Goal: Information Seeking & Learning: Learn about a topic

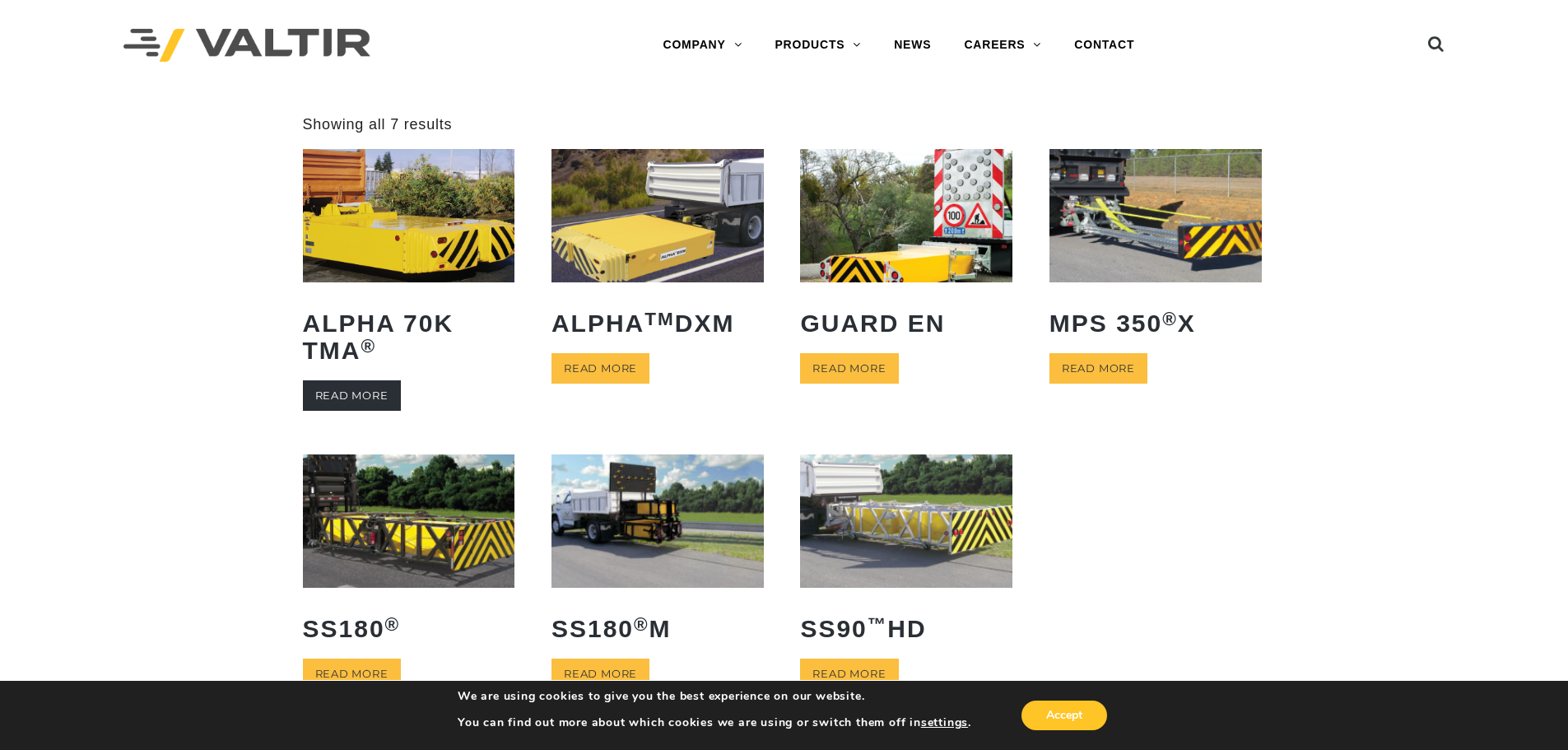
click at [310, 400] on link "Read more" at bounding box center [352, 396] width 98 height 30
click at [616, 367] on link "Read more" at bounding box center [601, 368] width 98 height 30
click at [1066, 731] on div "Accept" at bounding box center [1041, 715] width 139 height 35
click at [1073, 717] on button "Accept" at bounding box center [1064, 715] width 86 height 29
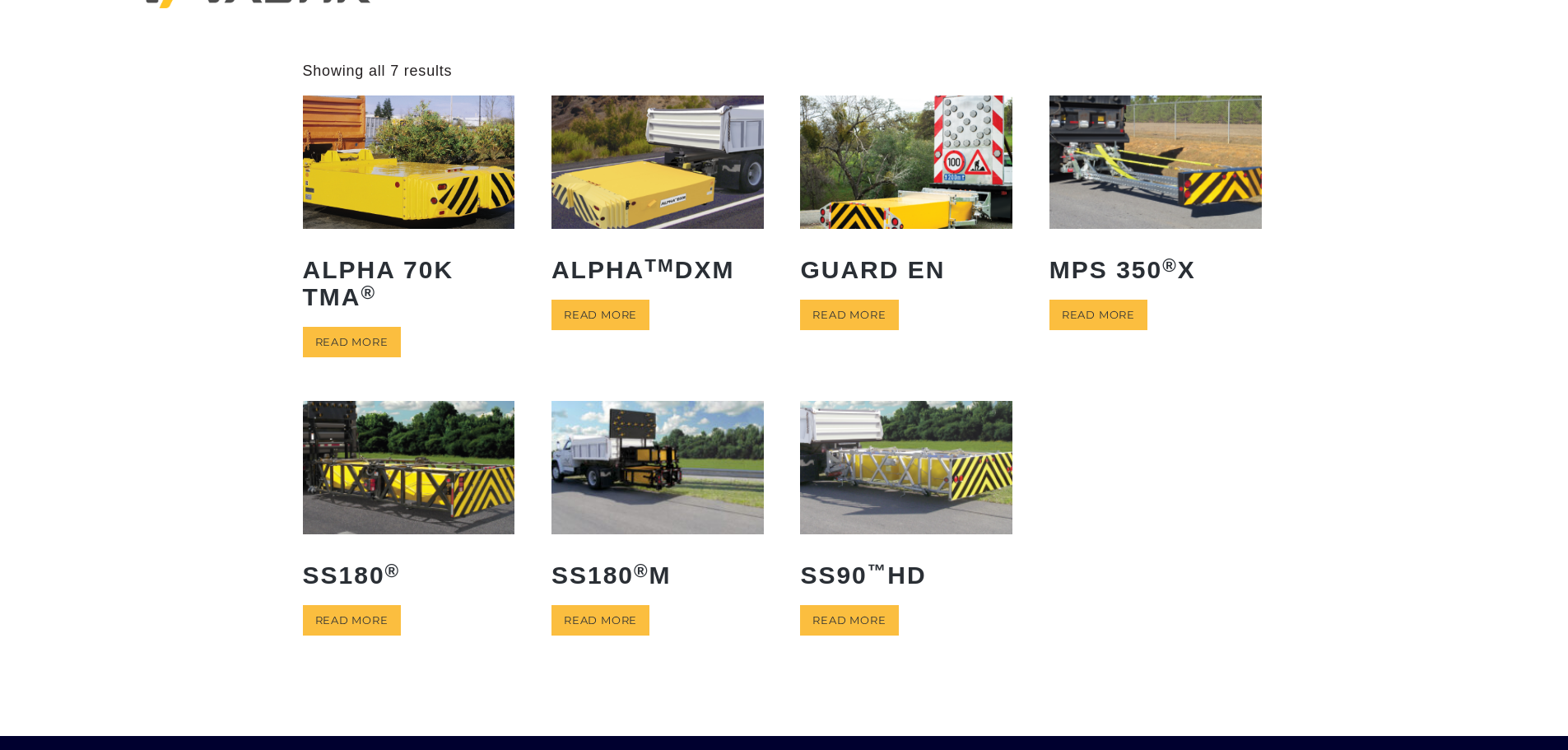
scroll to position [82, 0]
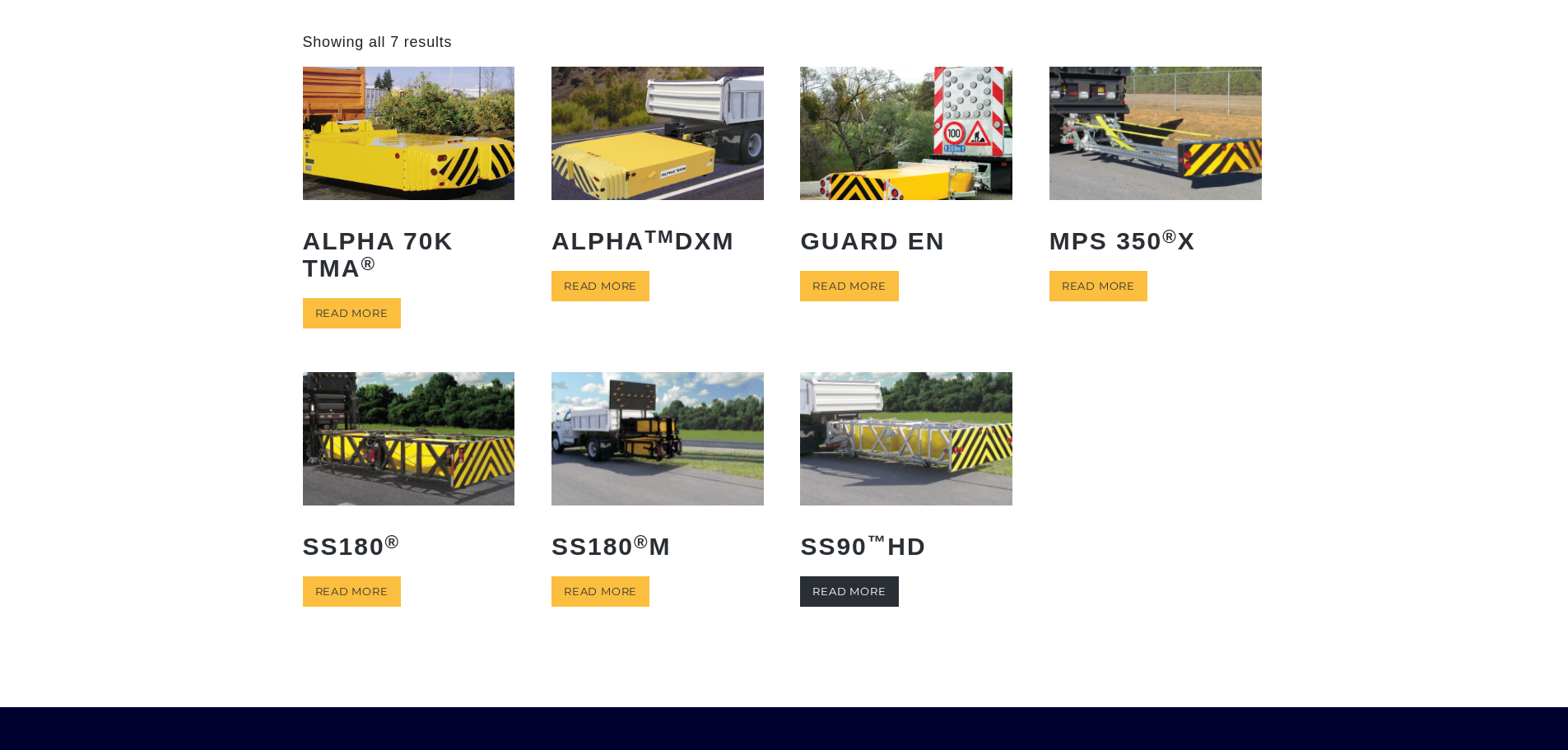
click at [876, 584] on link "Read more" at bounding box center [850, 592] width 98 height 30
click at [1115, 284] on link "Read more" at bounding box center [1099, 286] width 98 height 30
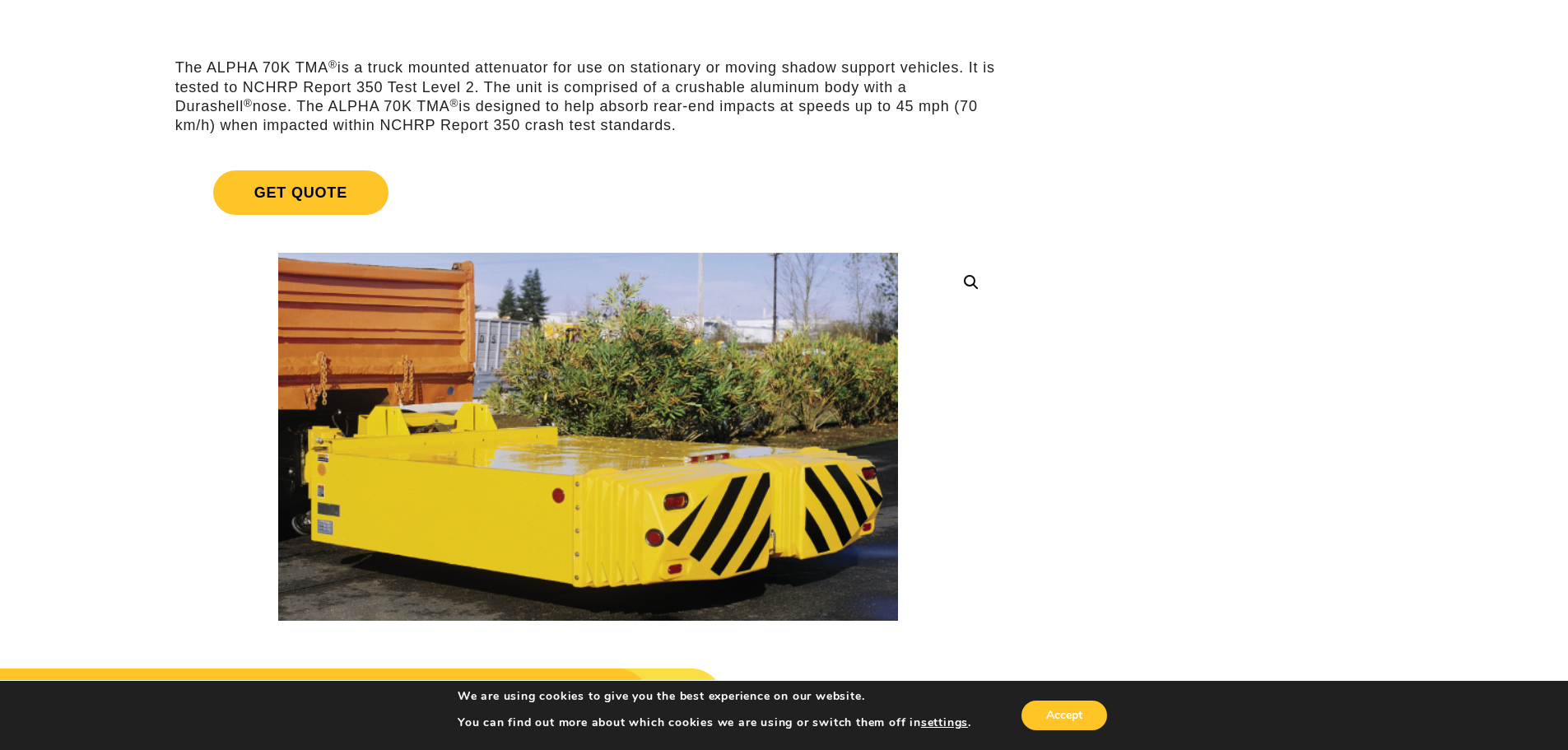
scroll to position [247, 0]
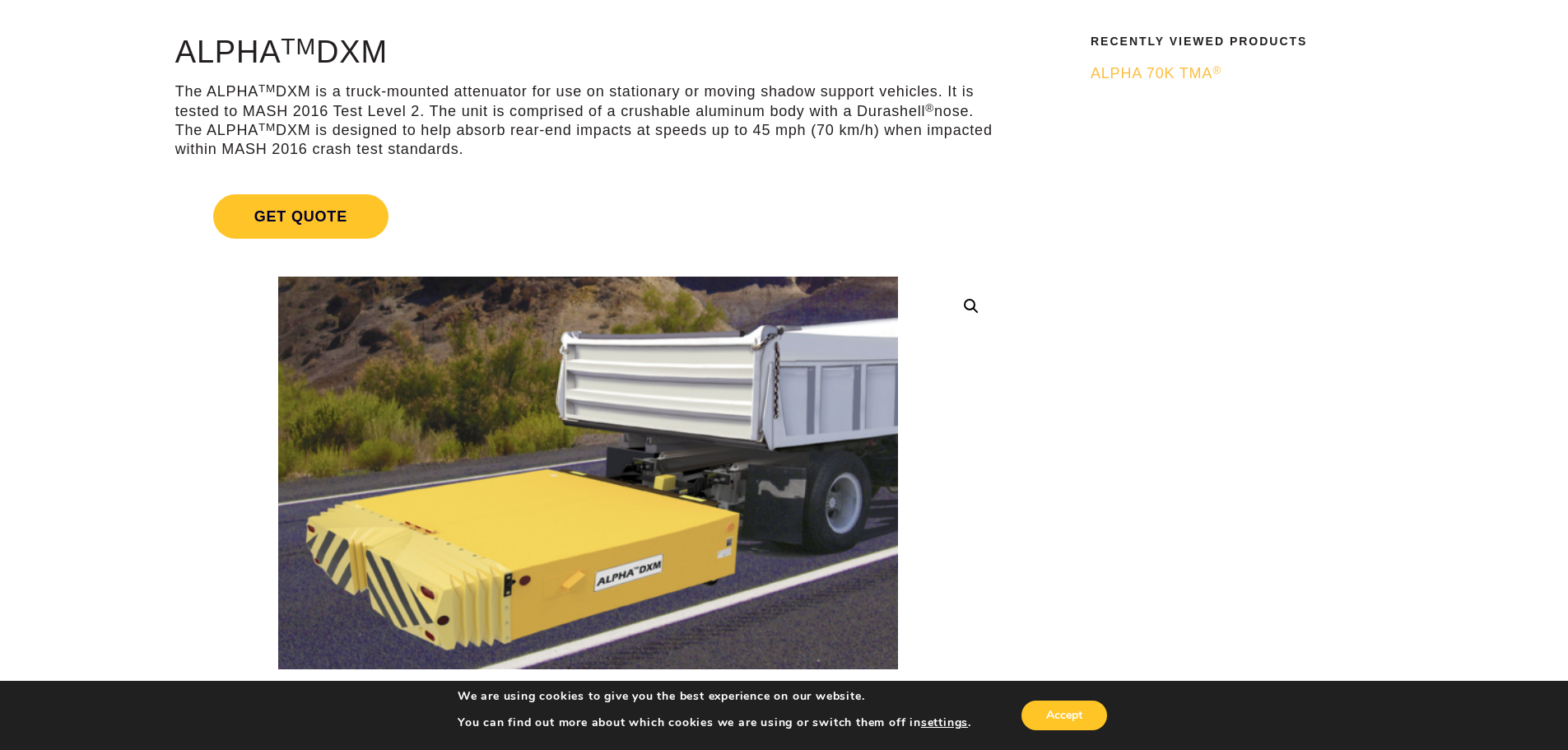
scroll to position [165, 0]
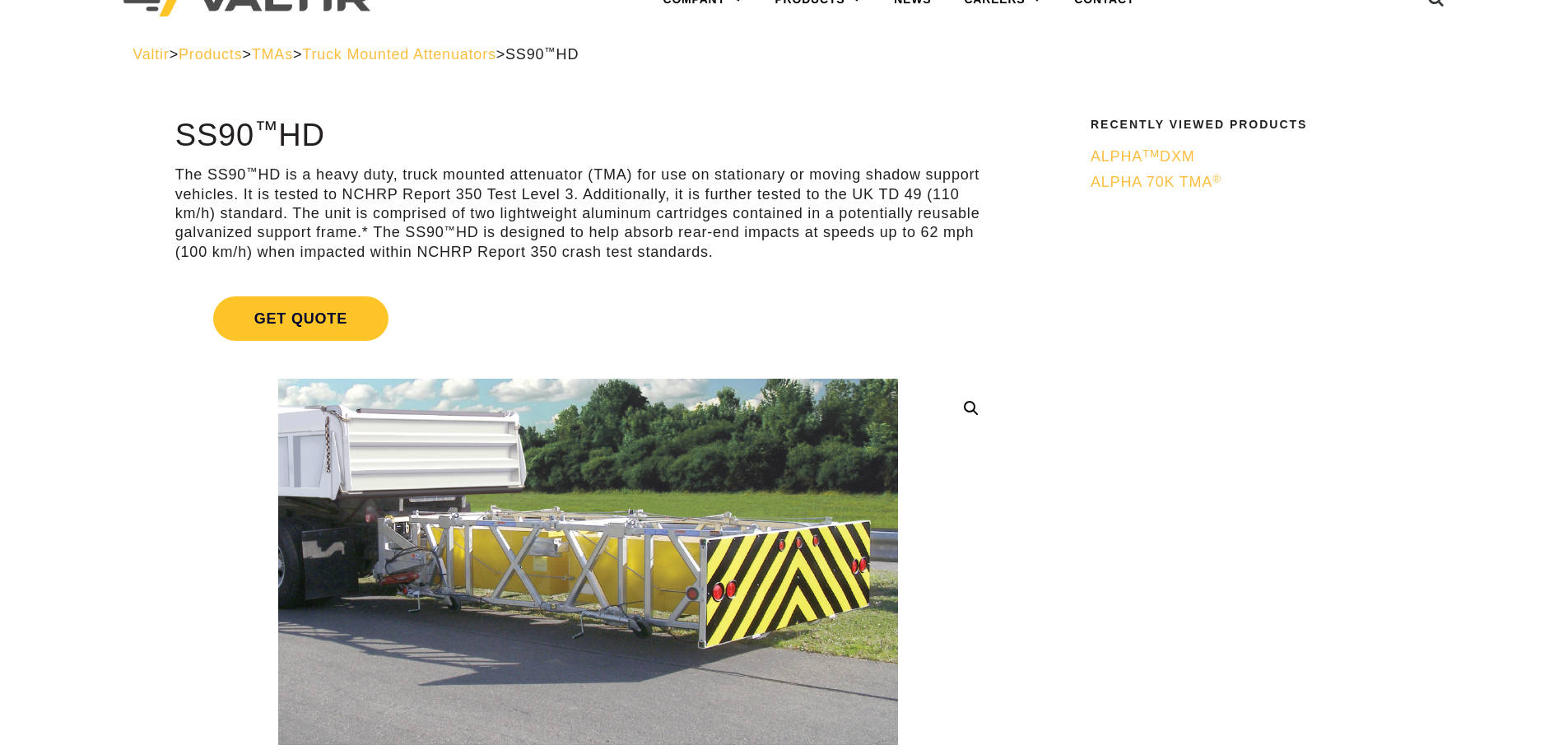
scroll to position [82, 0]
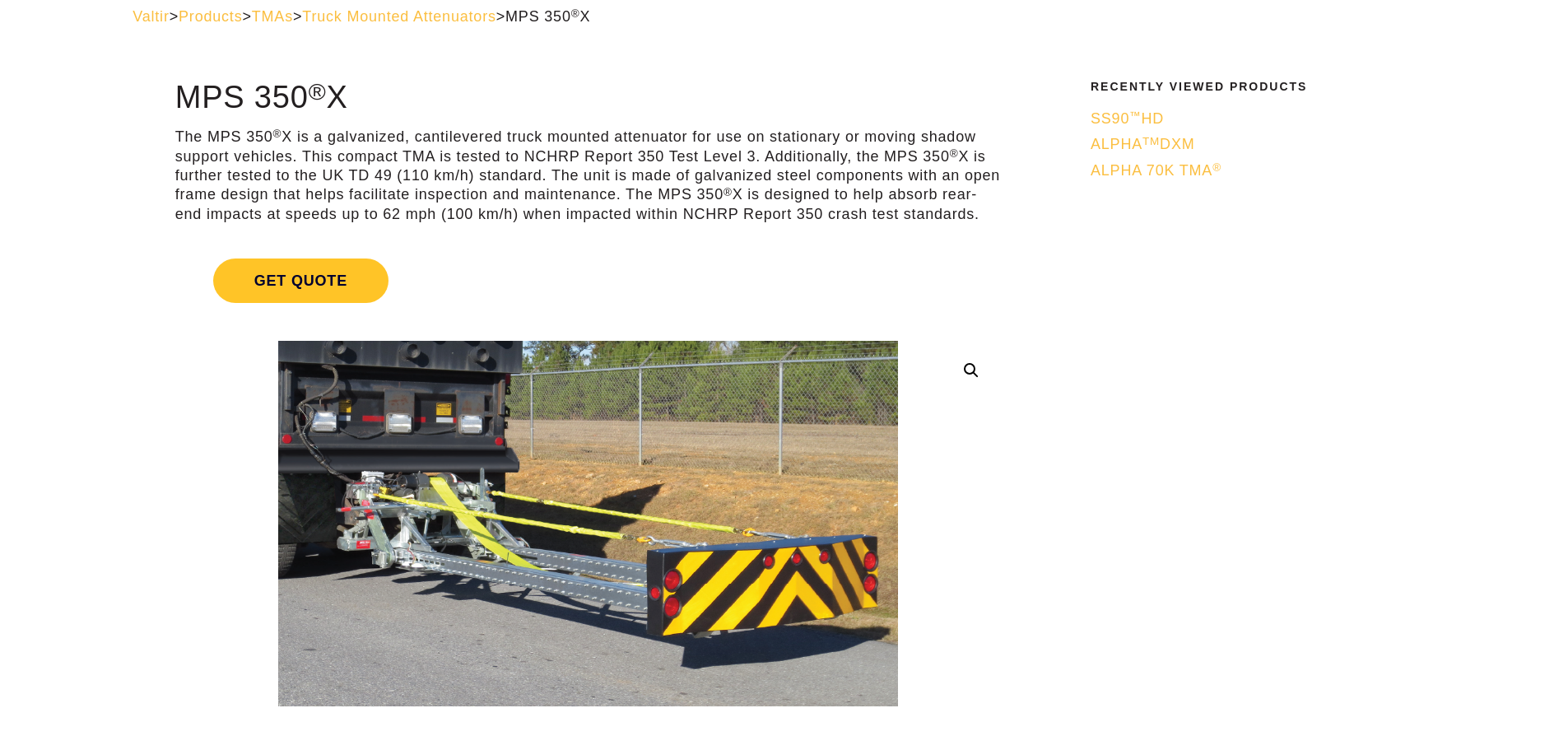
scroll to position [82, 0]
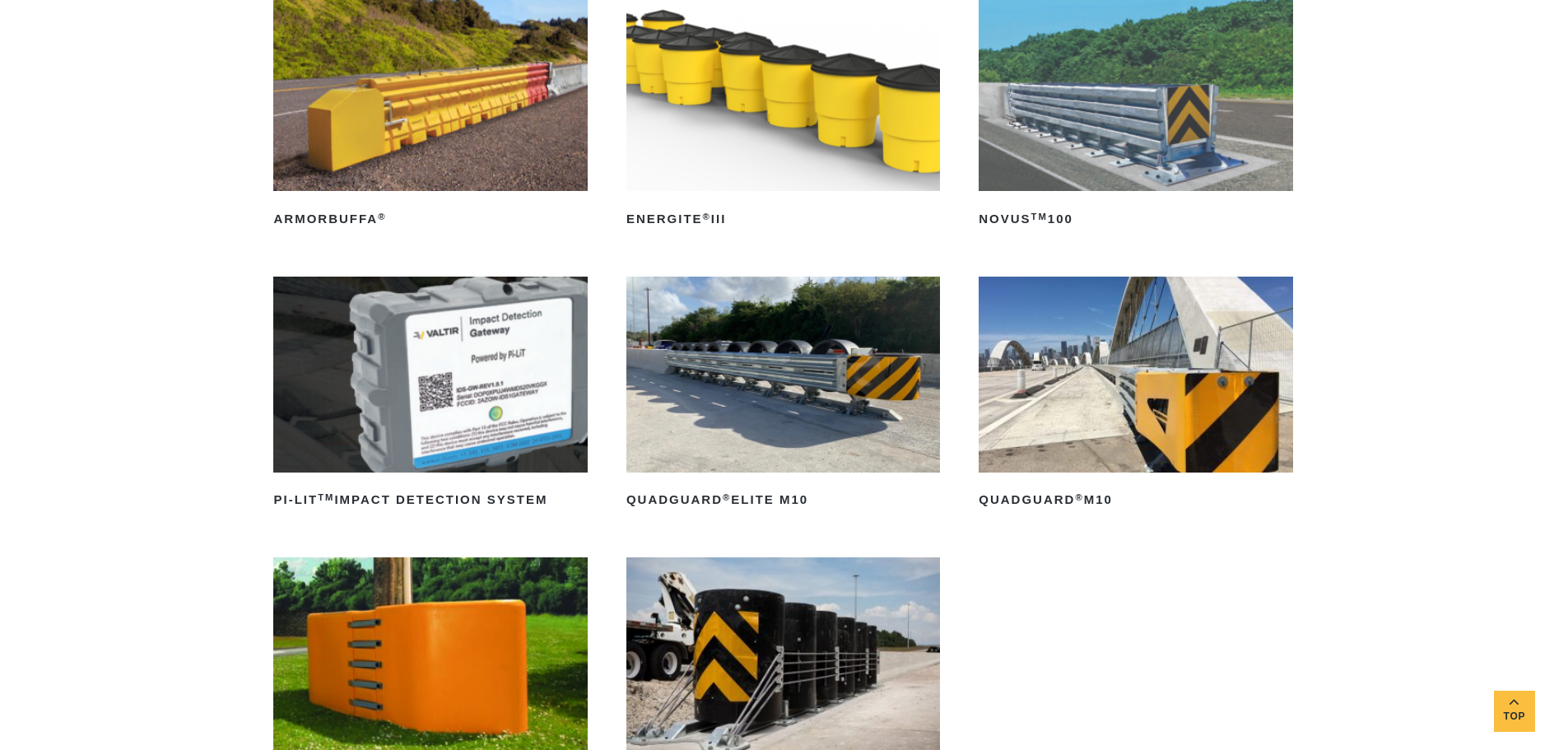
scroll to position [329, 0]
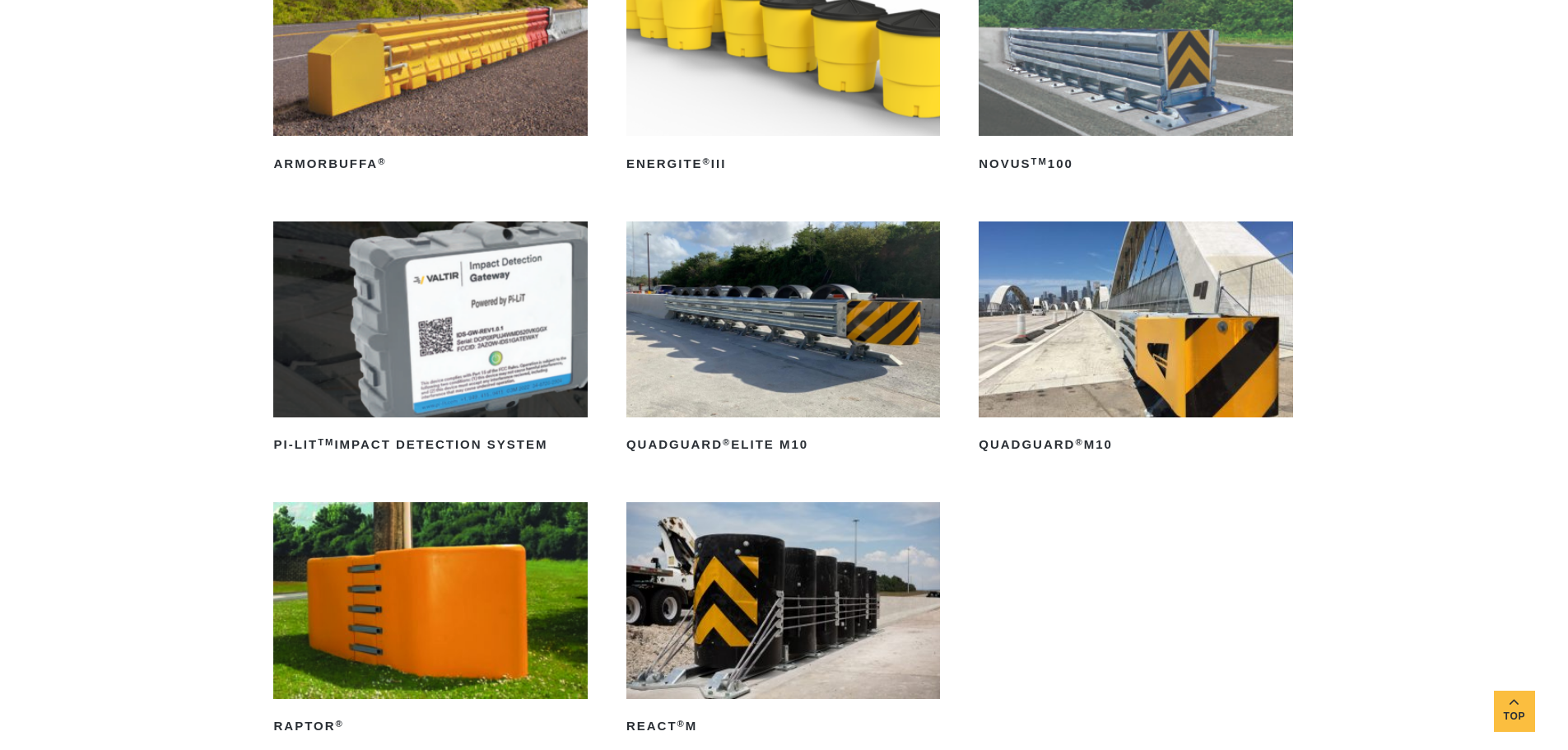
click at [1253, 317] on img at bounding box center [1136, 319] width 314 height 196
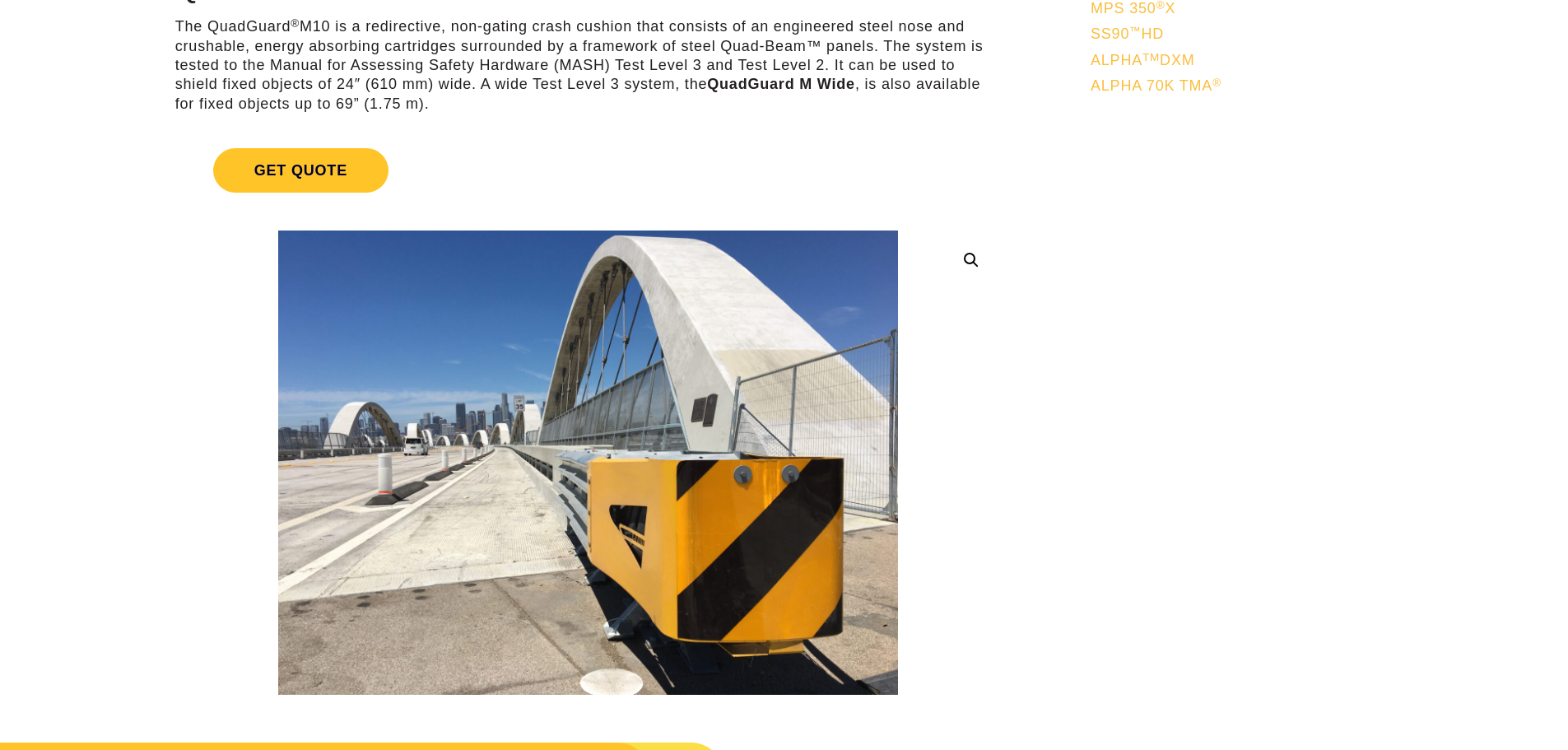
scroll to position [165, 0]
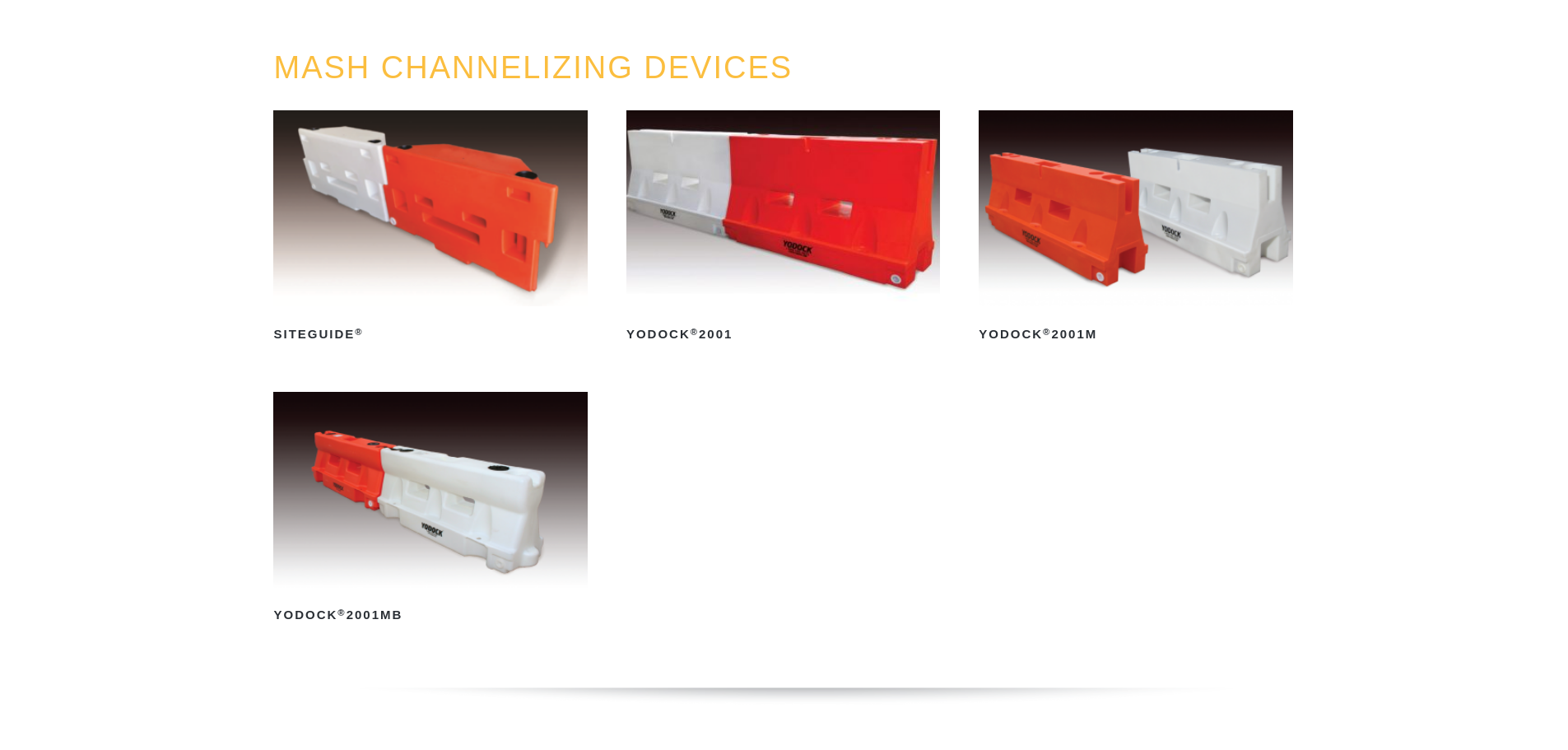
scroll to position [165, 0]
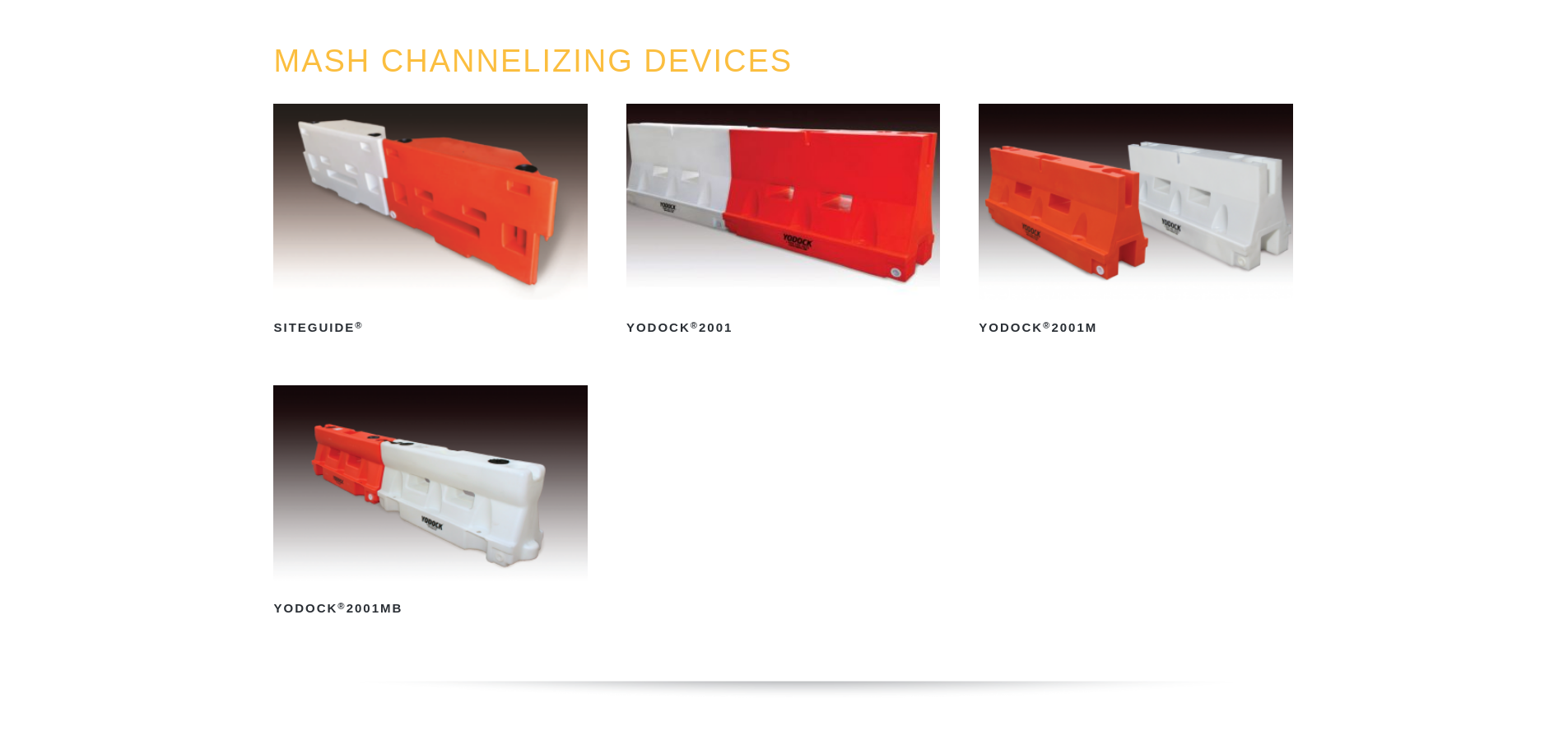
click at [466, 281] on img at bounding box center [431, 202] width 314 height 196
